Goal: Navigation & Orientation: Find specific page/section

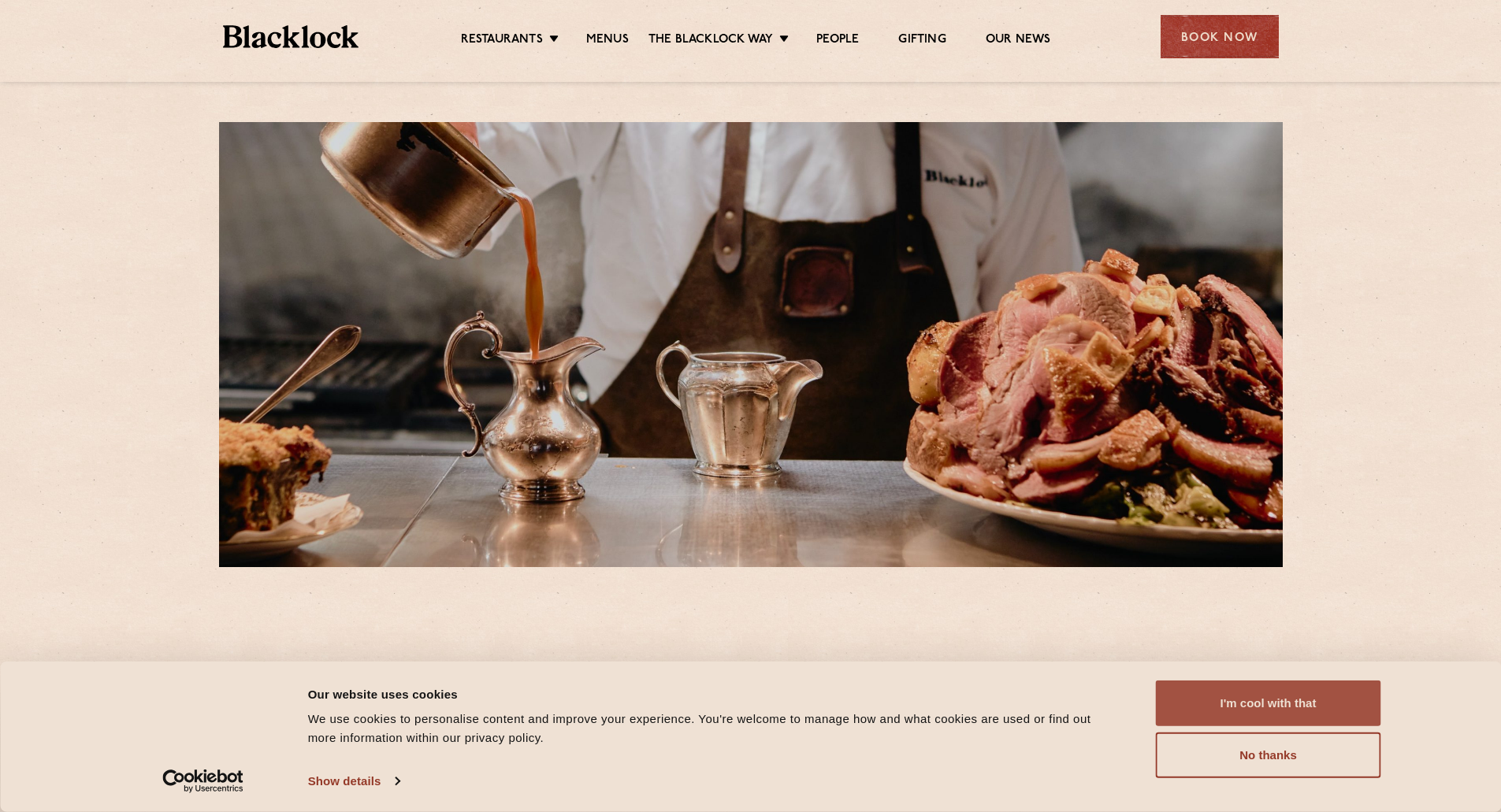
click at [1275, 693] on button "I'm cool with that" at bounding box center [1268, 702] width 226 height 45
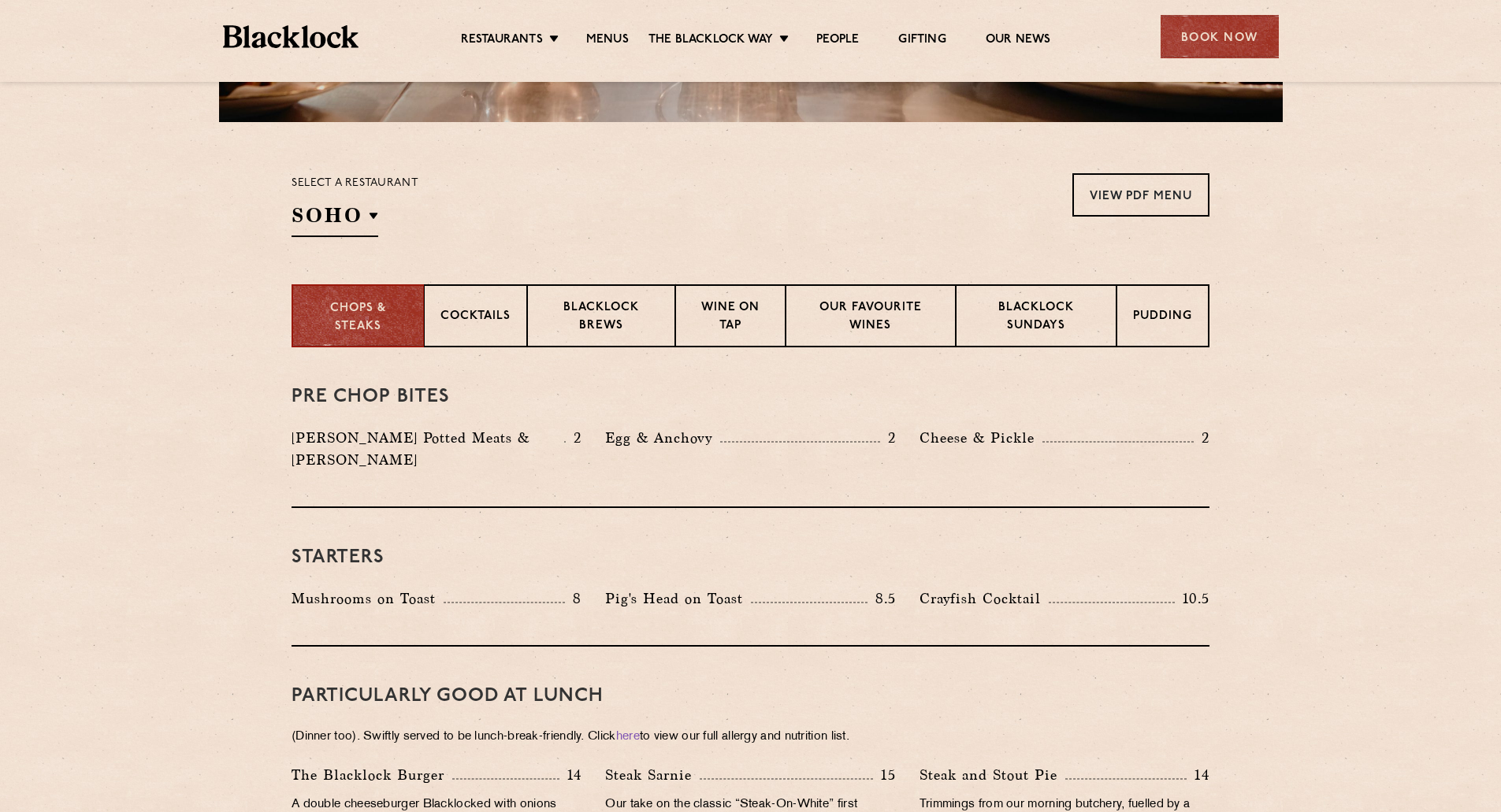
scroll to position [472, 0]
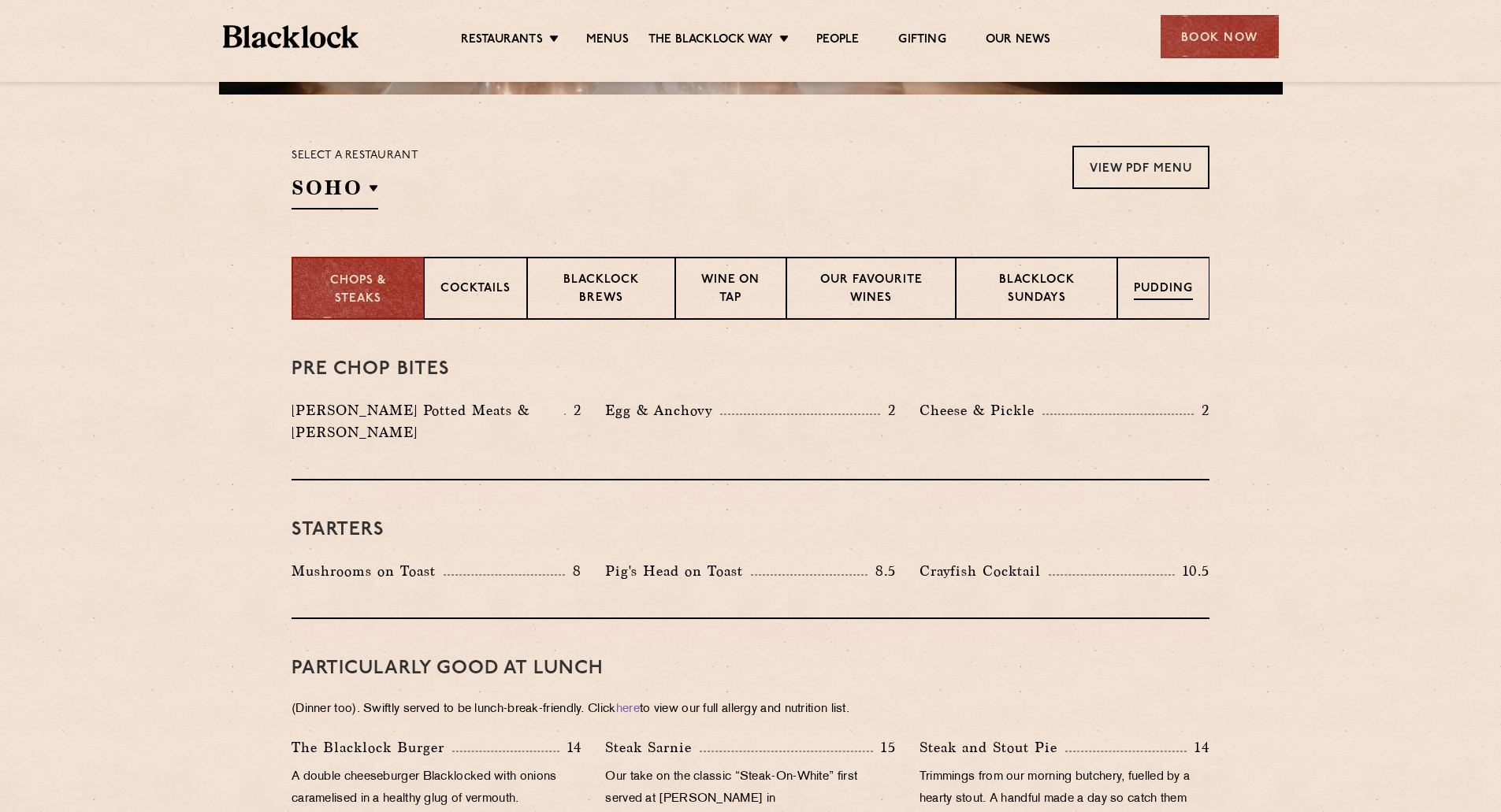
click at [1152, 285] on p "Pudding" at bounding box center [1163, 291] width 59 height 20
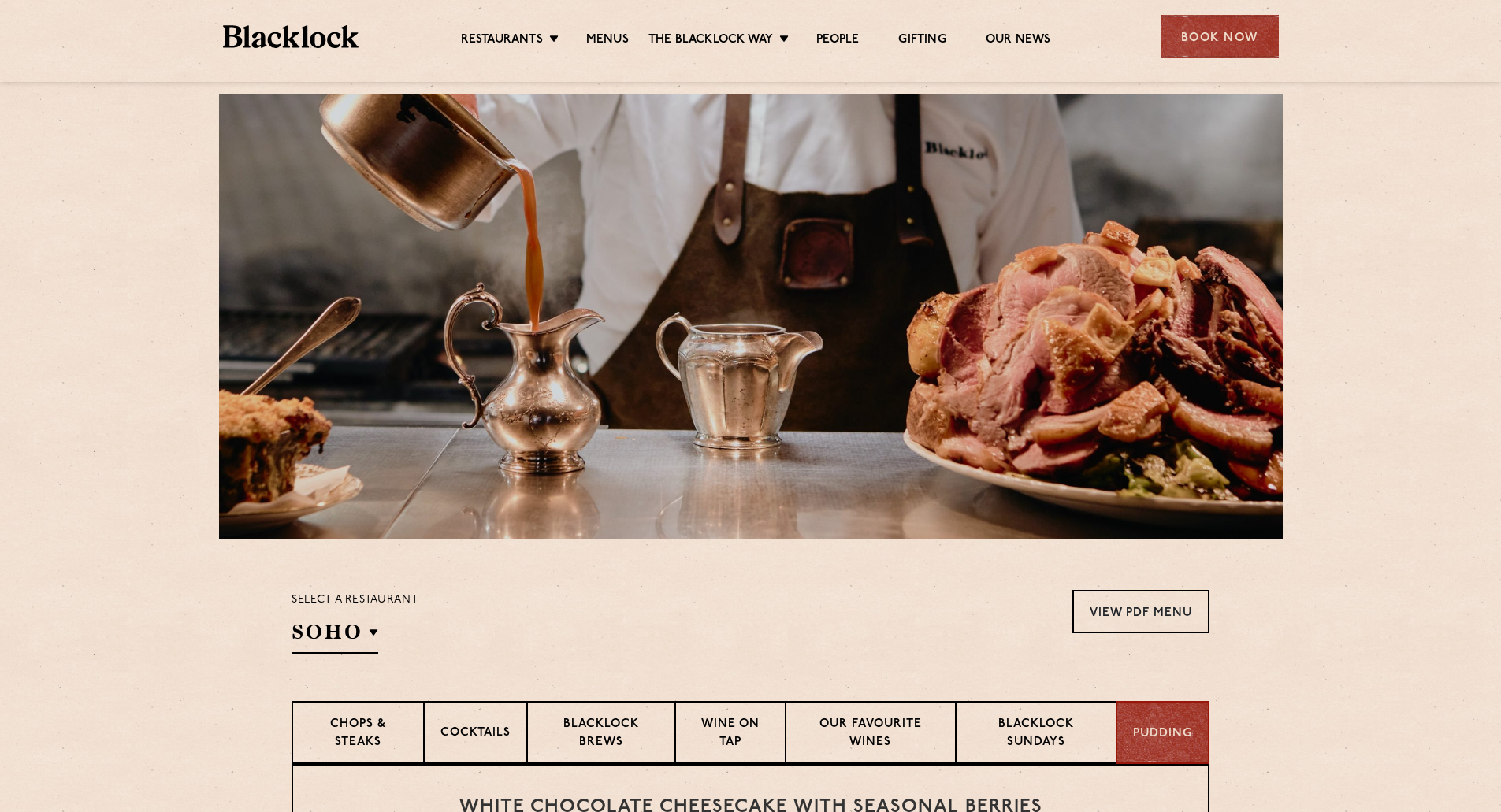
scroll to position [0, 0]
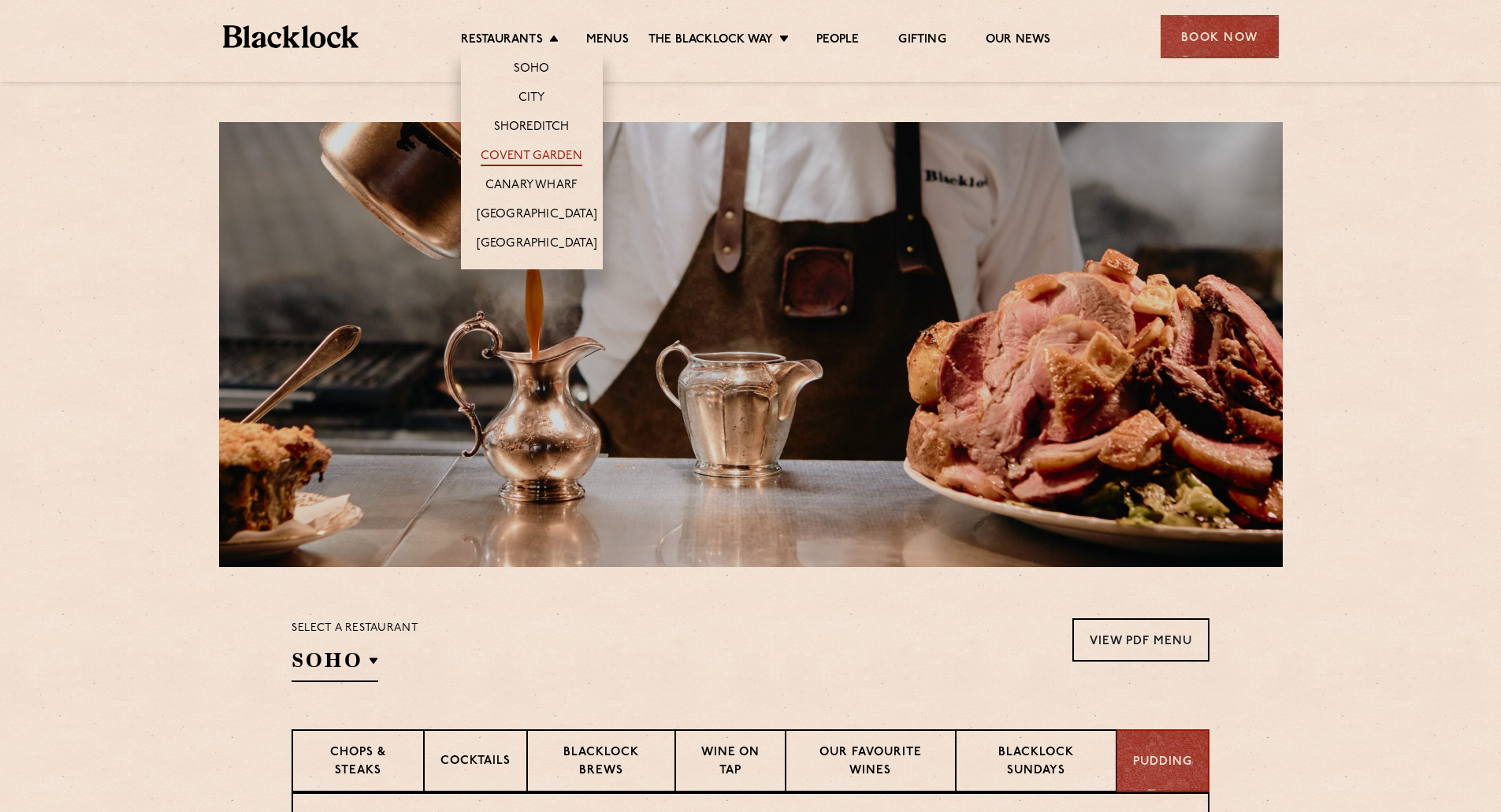
click at [528, 151] on link "Covent Garden" at bounding box center [532, 157] width 102 height 17
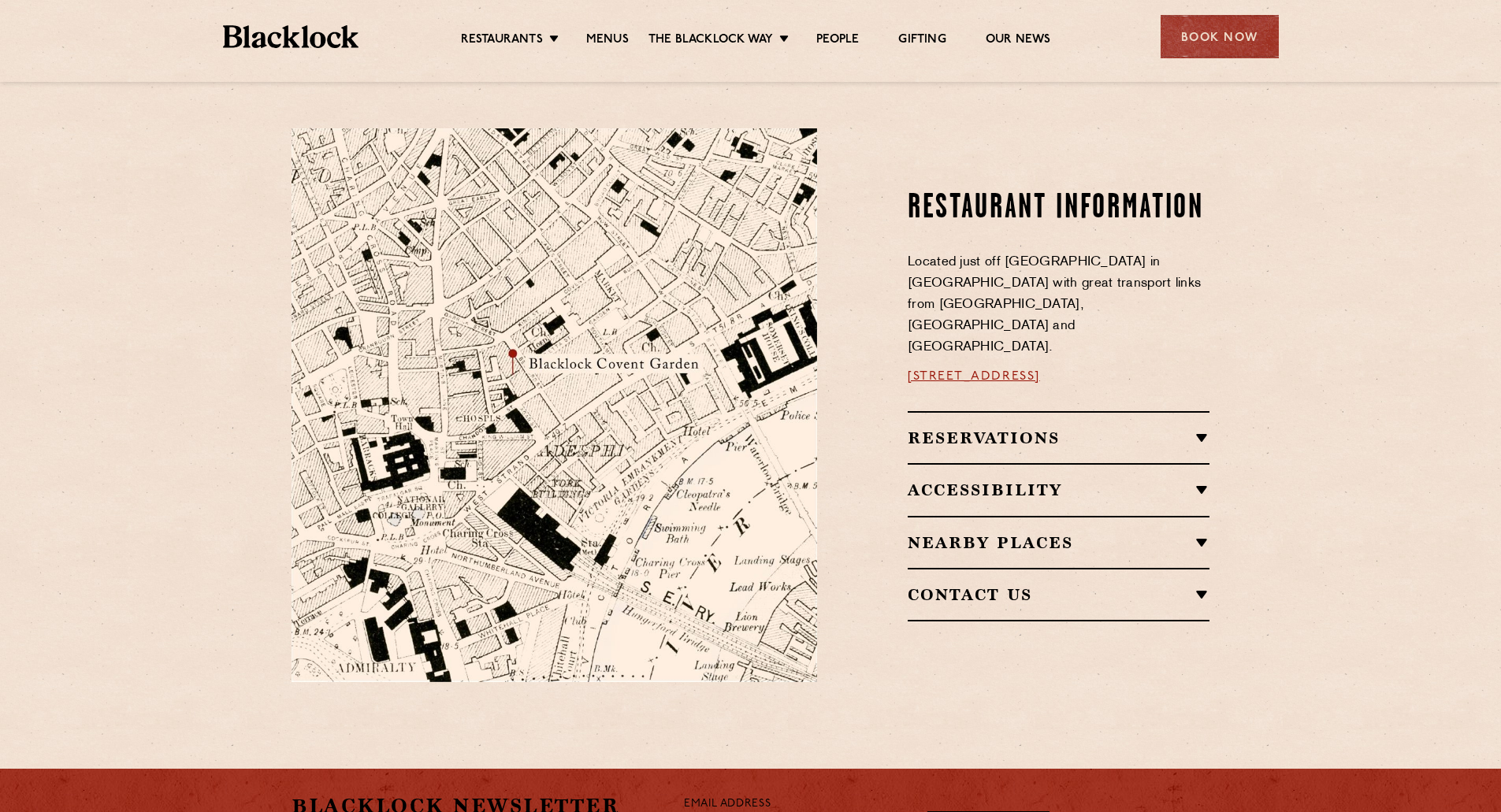
scroll to position [787, 0]
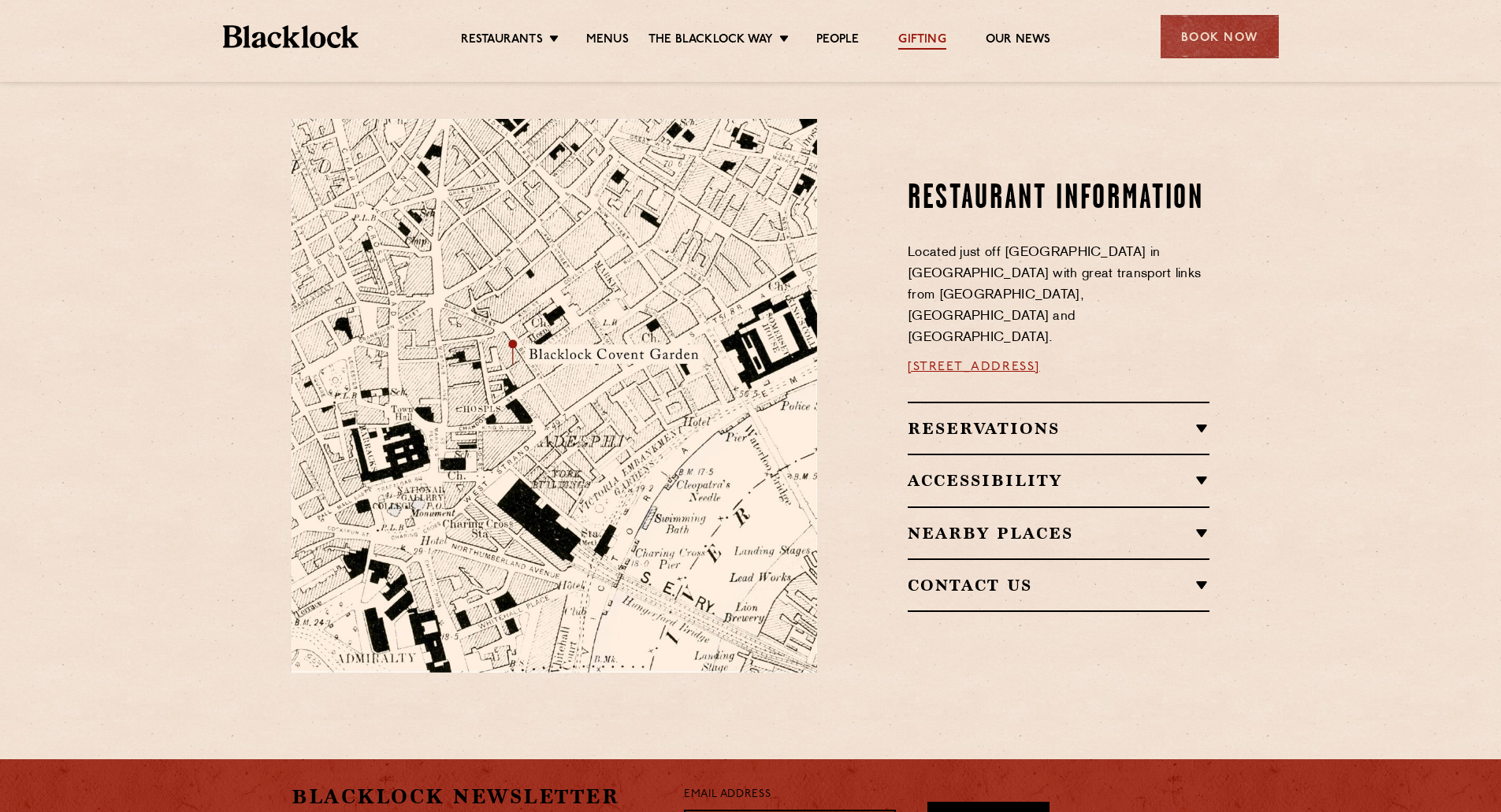
click at [936, 41] on link "Gifting" at bounding box center [921, 40] width 47 height 17
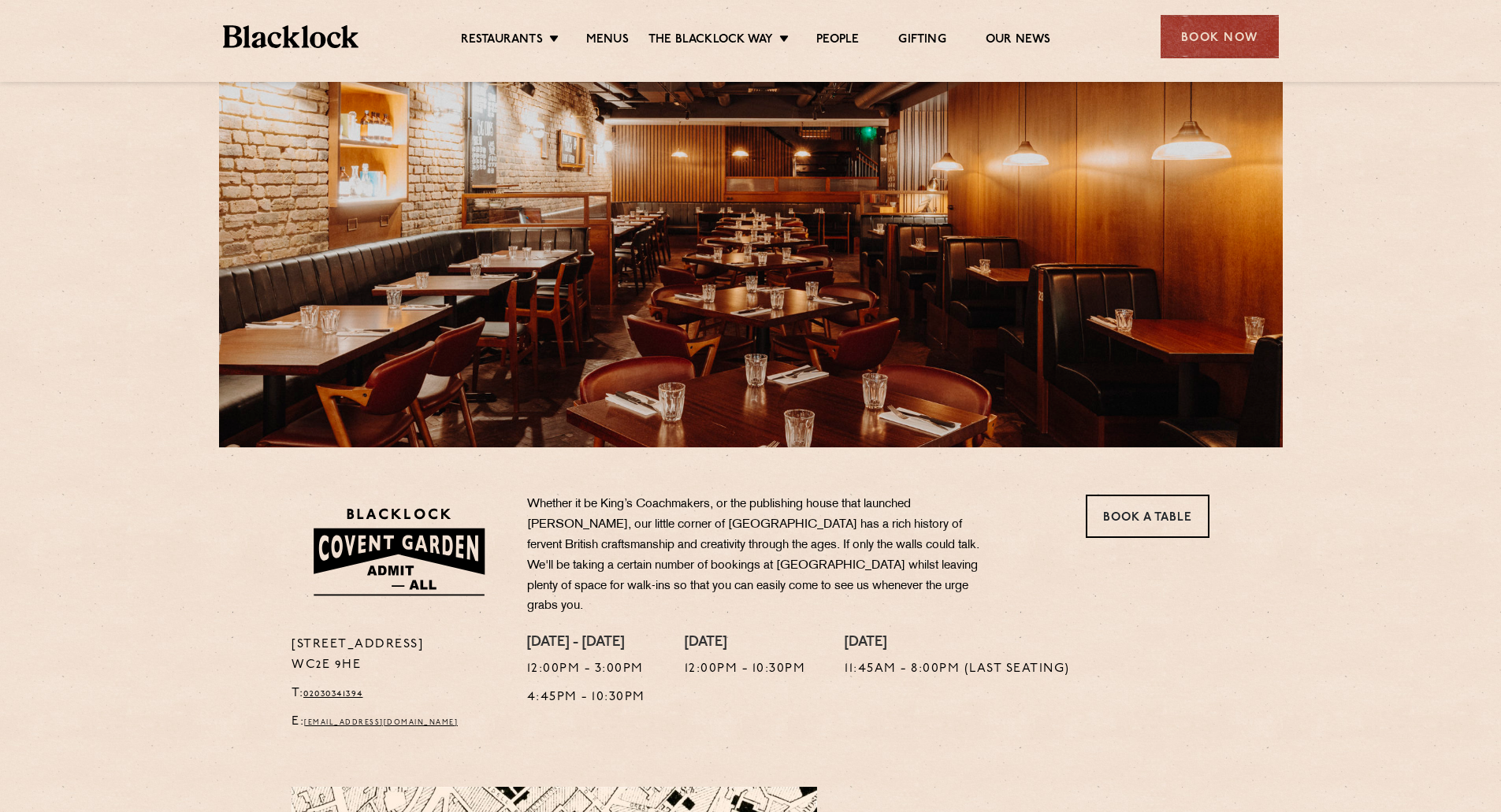
scroll to position [158, 0]
